Goal: Transaction & Acquisition: Purchase product/service

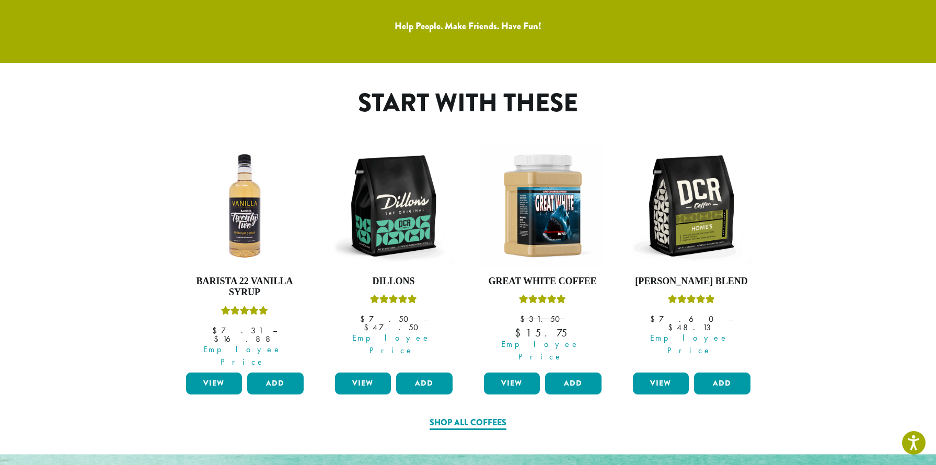
scroll to position [459, 0]
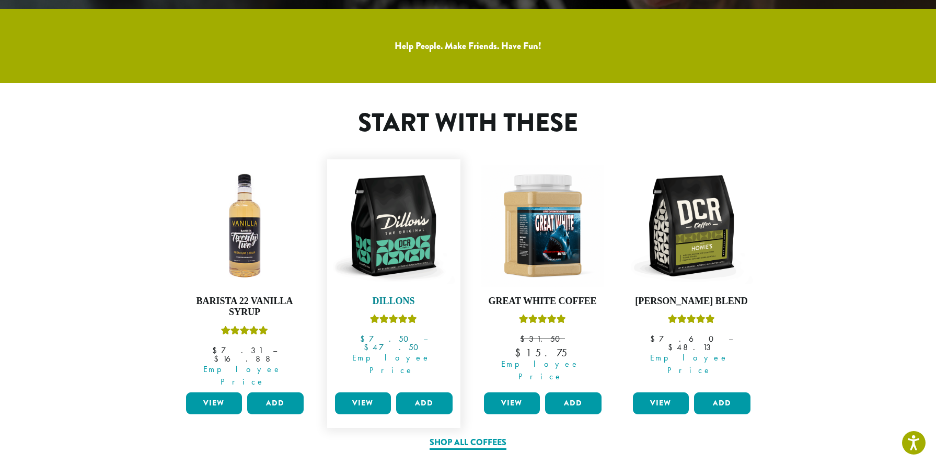
click at [405, 234] on img at bounding box center [393, 226] width 123 height 123
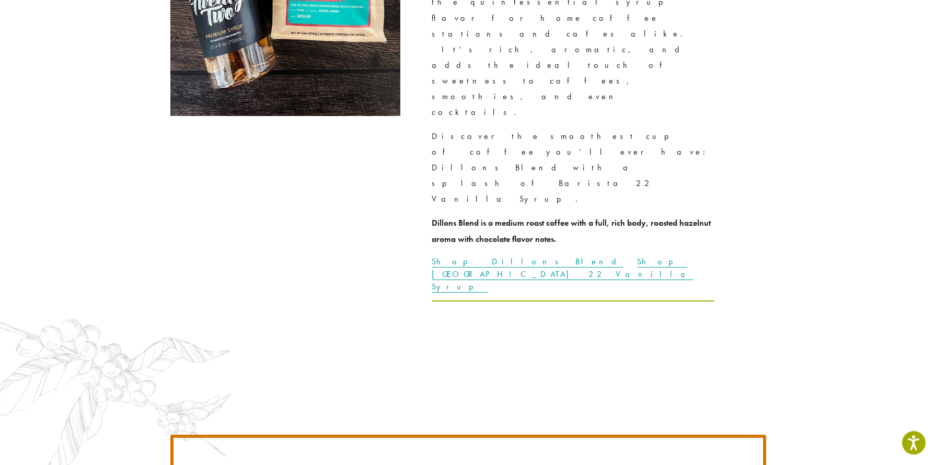
scroll to position [2965, 0]
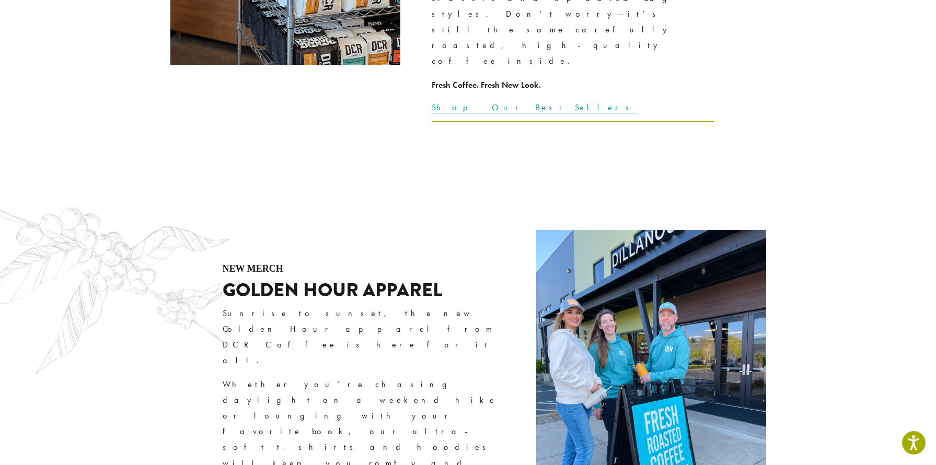
scroll to position [2100, 0]
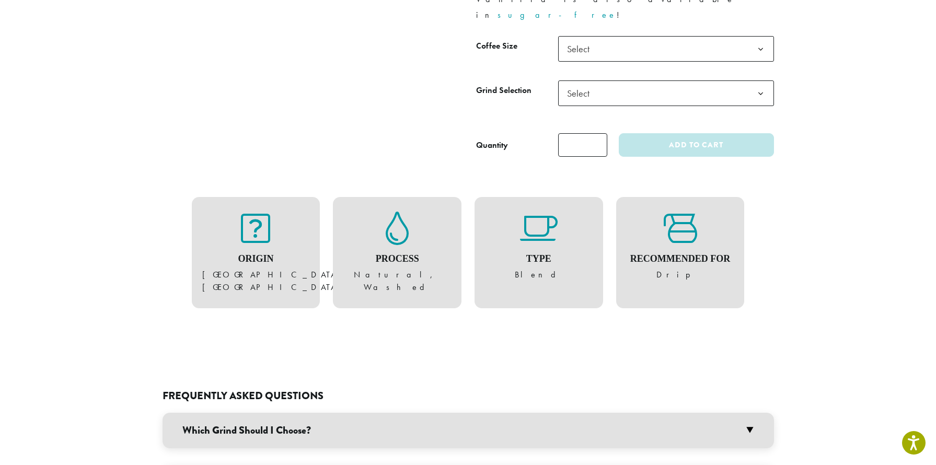
scroll to position [513, 0]
